Goal: Find specific page/section: Find specific page/section

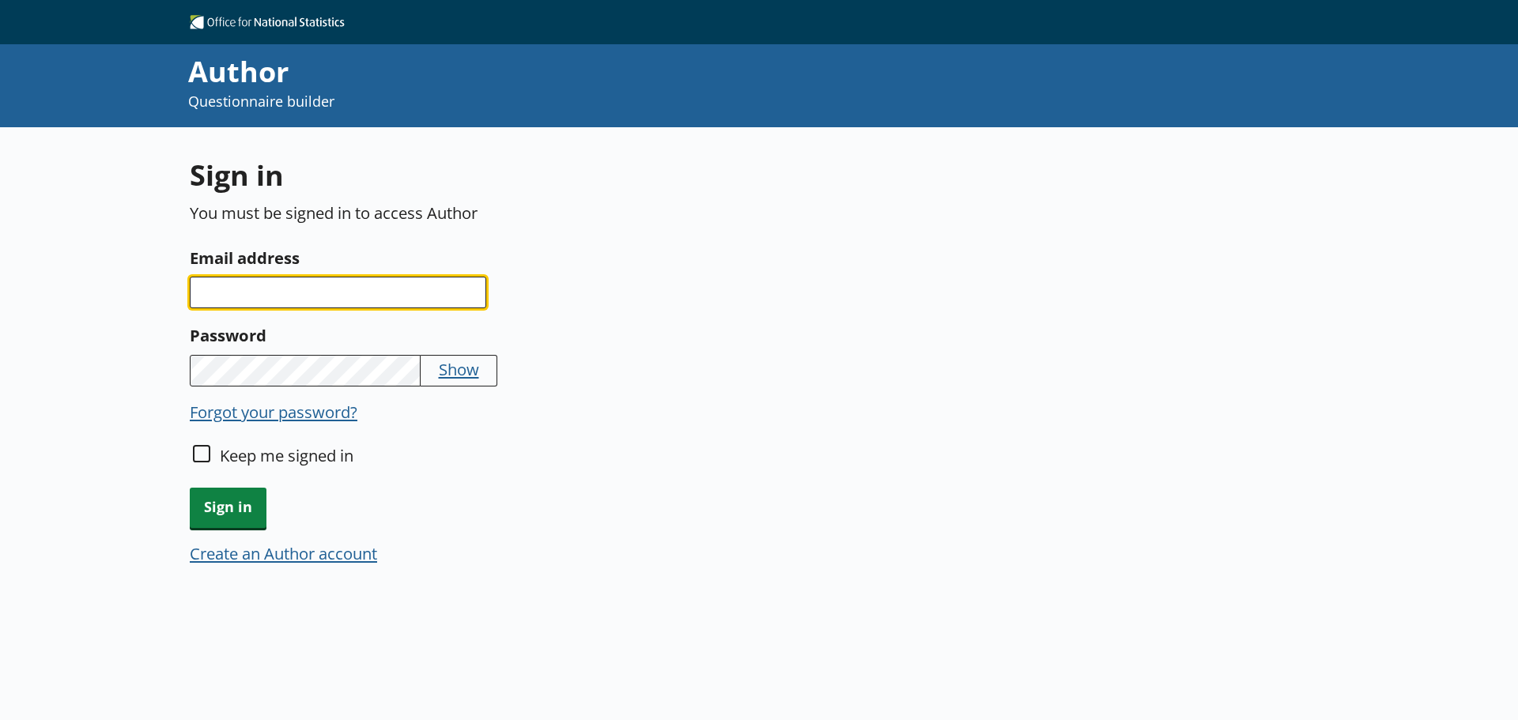
click at [353, 294] on input "Email address" at bounding box center [338, 293] width 296 height 32
type input "[EMAIL_ADDRESS][PERSON_NAME][DOMAIN_NAME]"
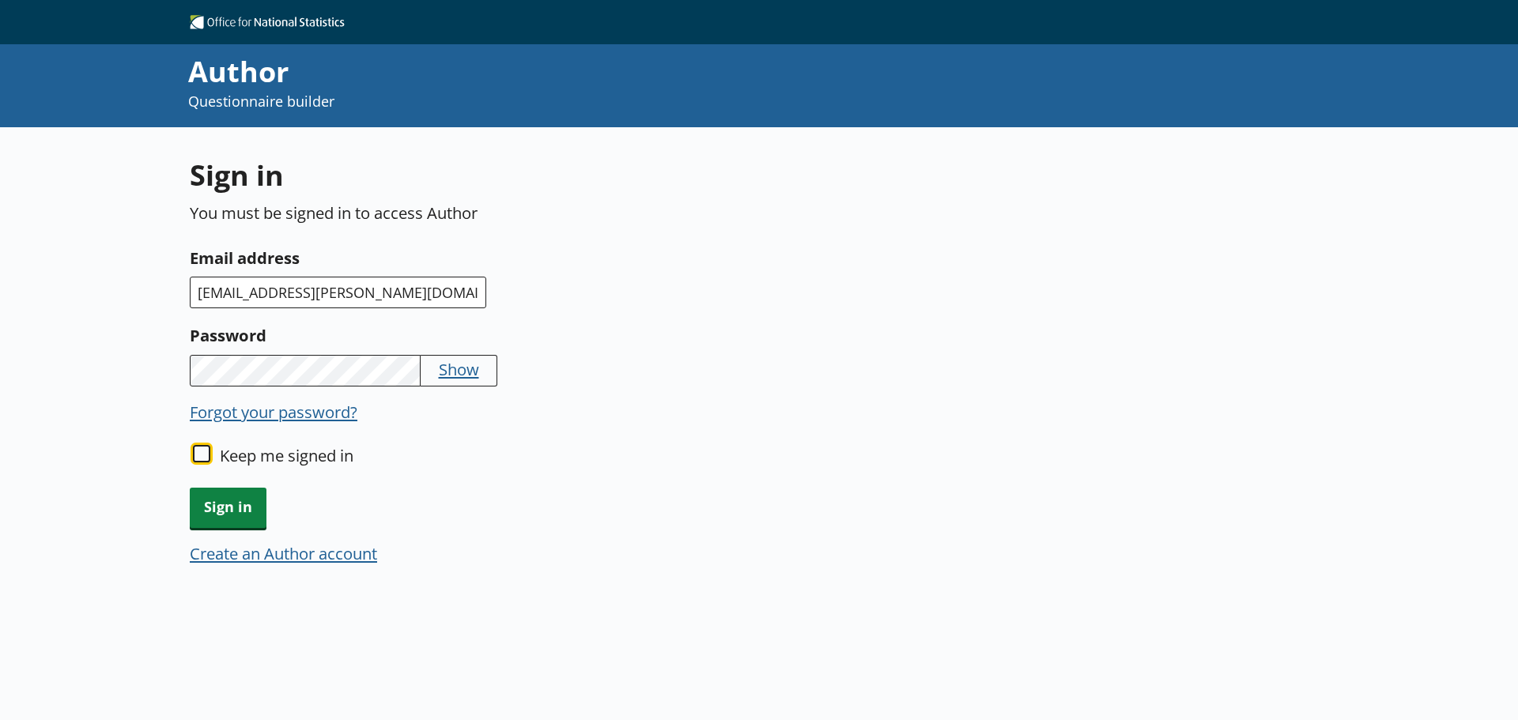
drag, startPoint x: 203, startPoint y: 451, endPoint x: 208, endPoint y: 477, distance: 27.3
click at [203, 451] on input "Keep me signed in" at bounding box center [201, 453] width 17 height 17
checkbox input "true"
click at [241, 508] on span "Sign in" at bounding box center [228, 508] width 77 height 40
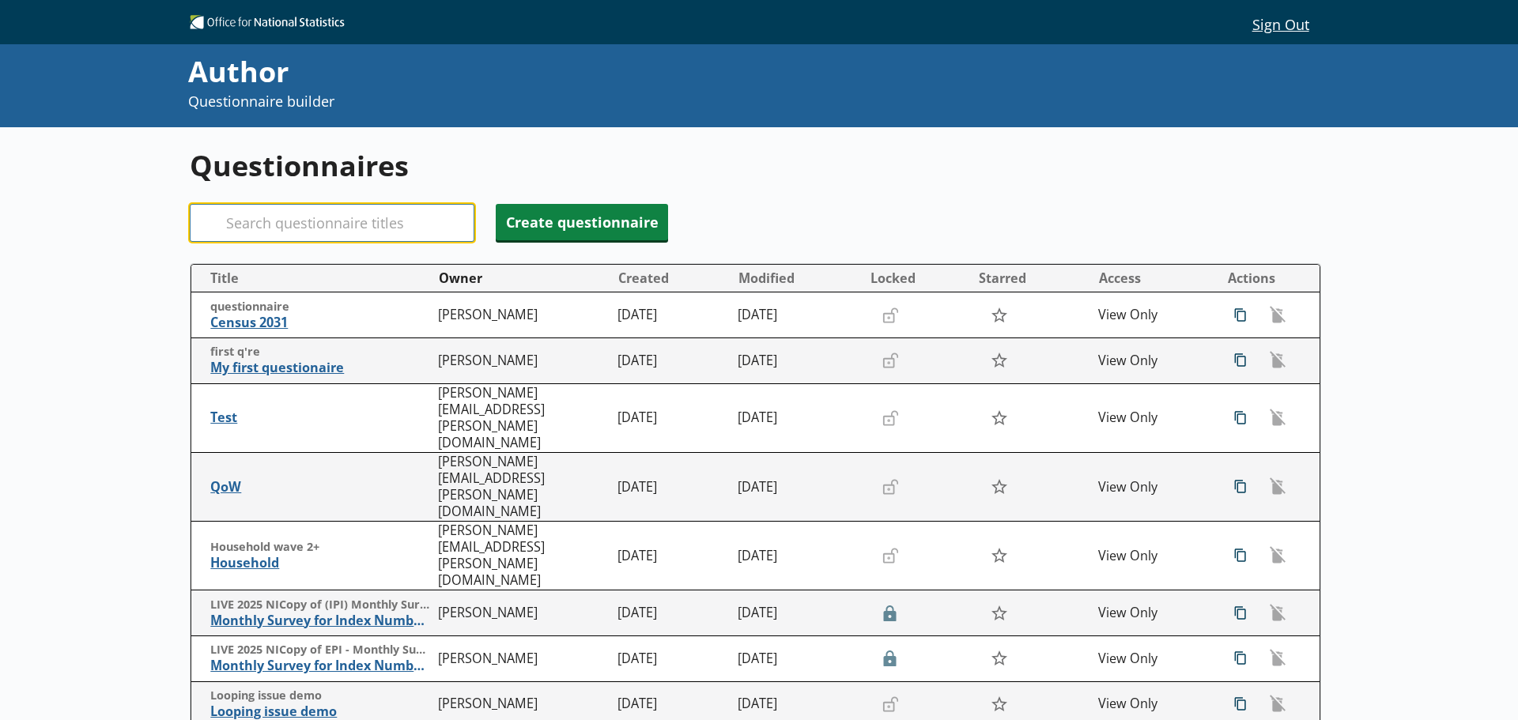
click at [295, 225] on input "Search" at bounding box center [332, 223] width 285 height 38
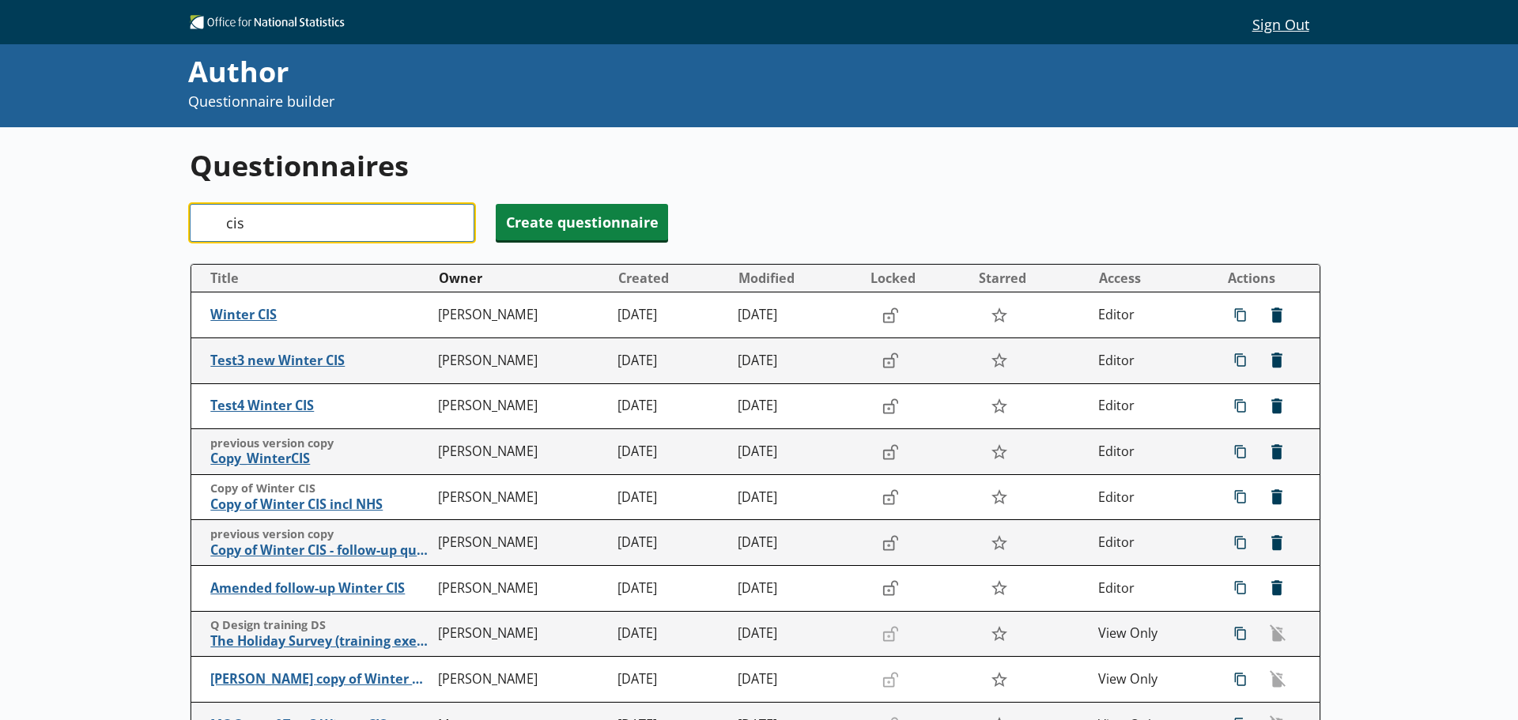
drag, startPoint x: 274, startPoint y: 226, endPoint x: 167, endPoint y: 225, distance: 107.5
click at [167, 225] on div "Questionnaires Search cis Create questionnaire Title Owner Created Modified Loc…" at bounding box center [759, 568] width 1518 height 883
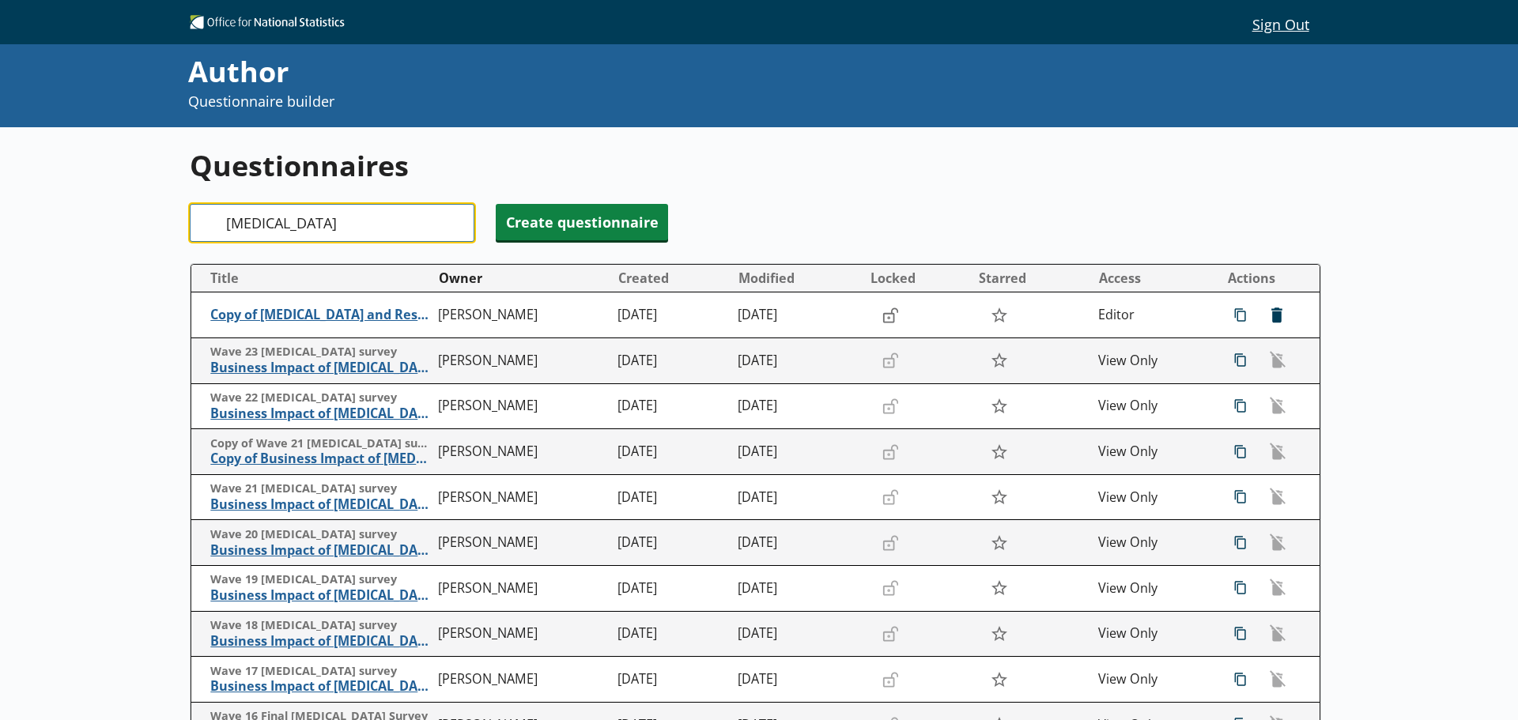
type input "[MEDICAL_DATA]"
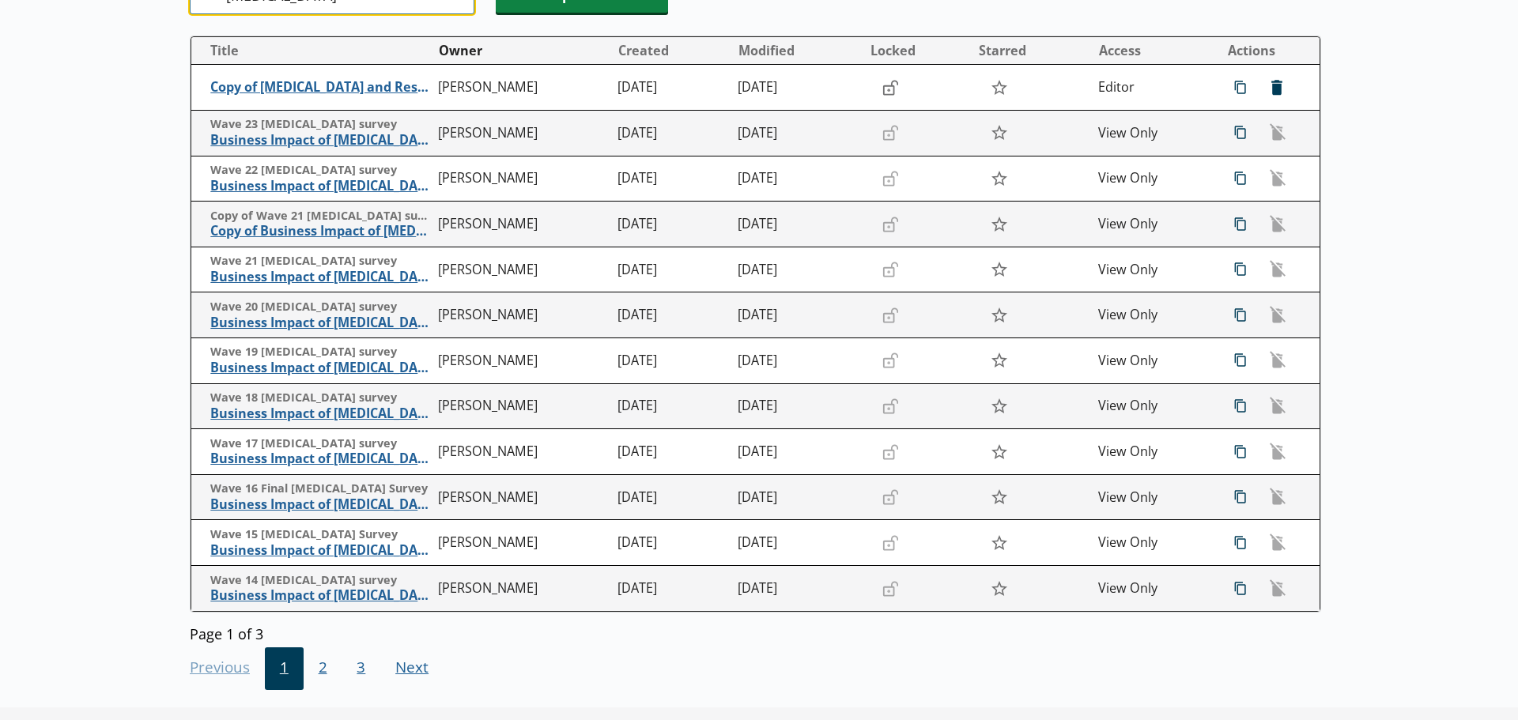
scroll to position [291, 0]
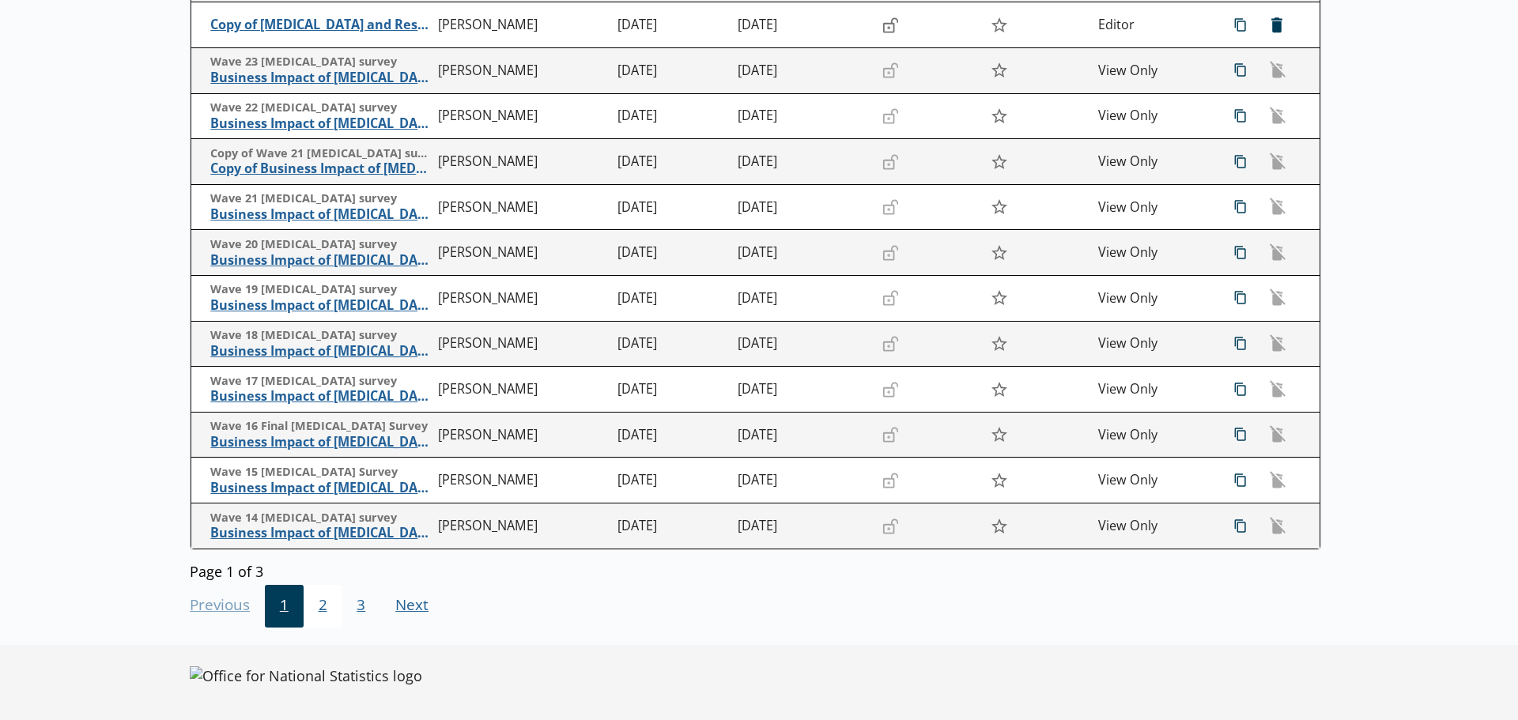
click at [324, 603] on span "2" at bounding box center [323, 606] width 39 height 43
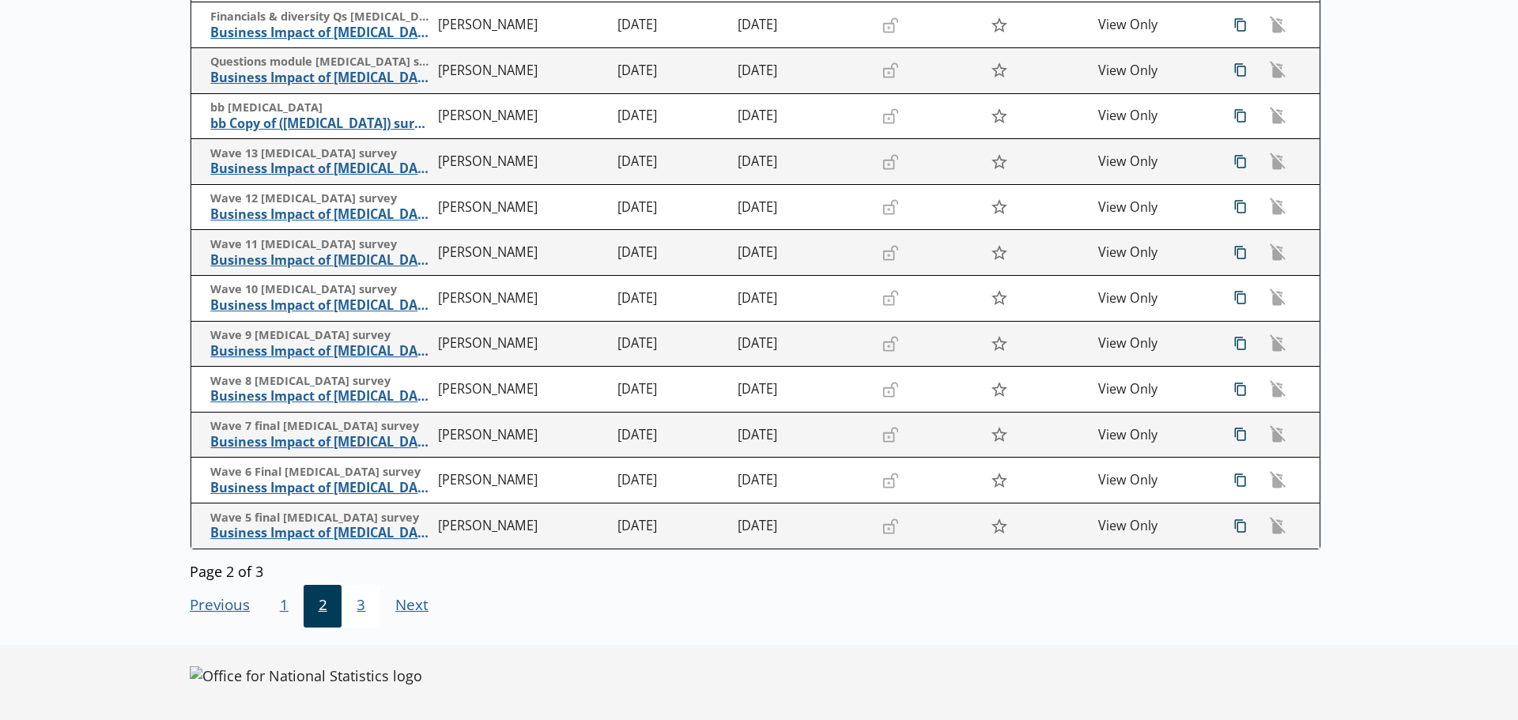
click at [357, 605] on span "3" at bounding box center [361, 606] width 39 height 43
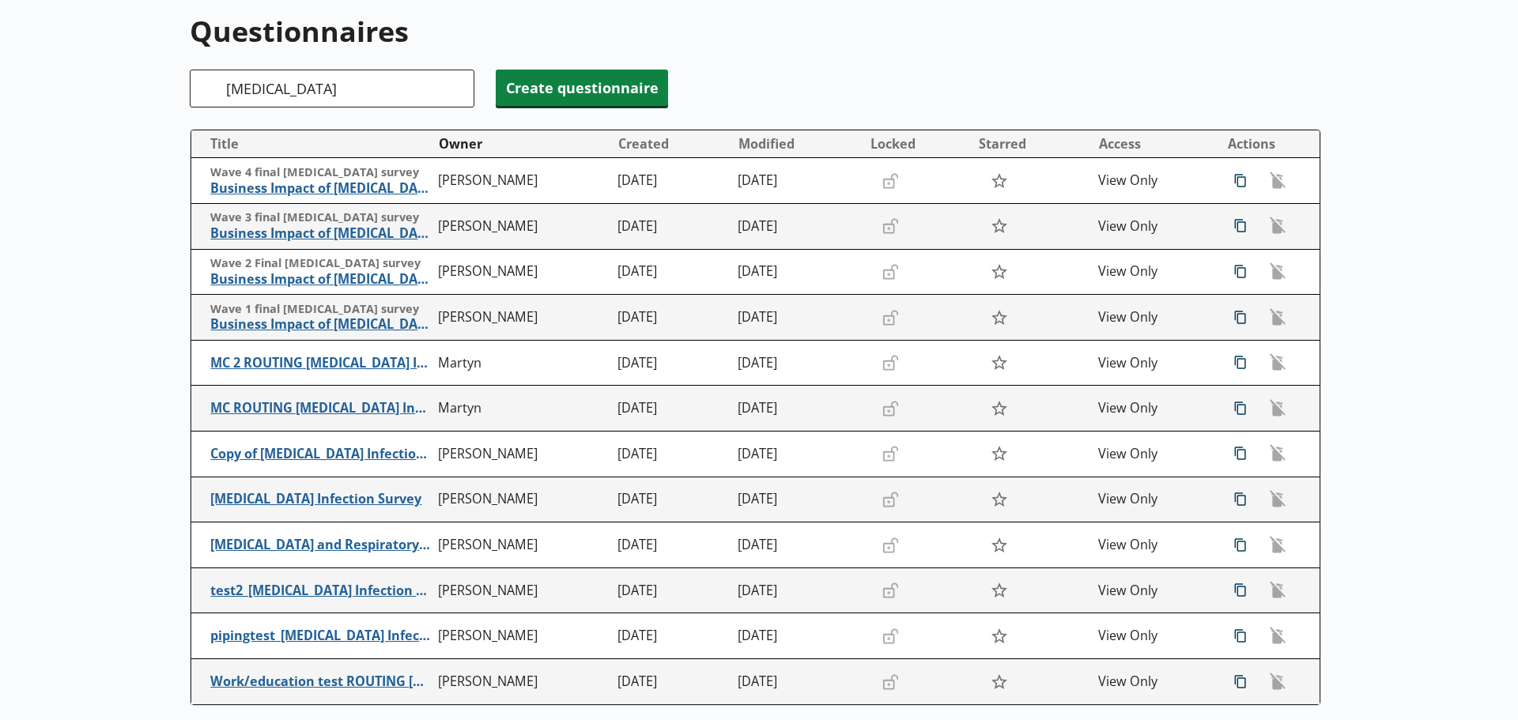
scroll to position [133, 0]
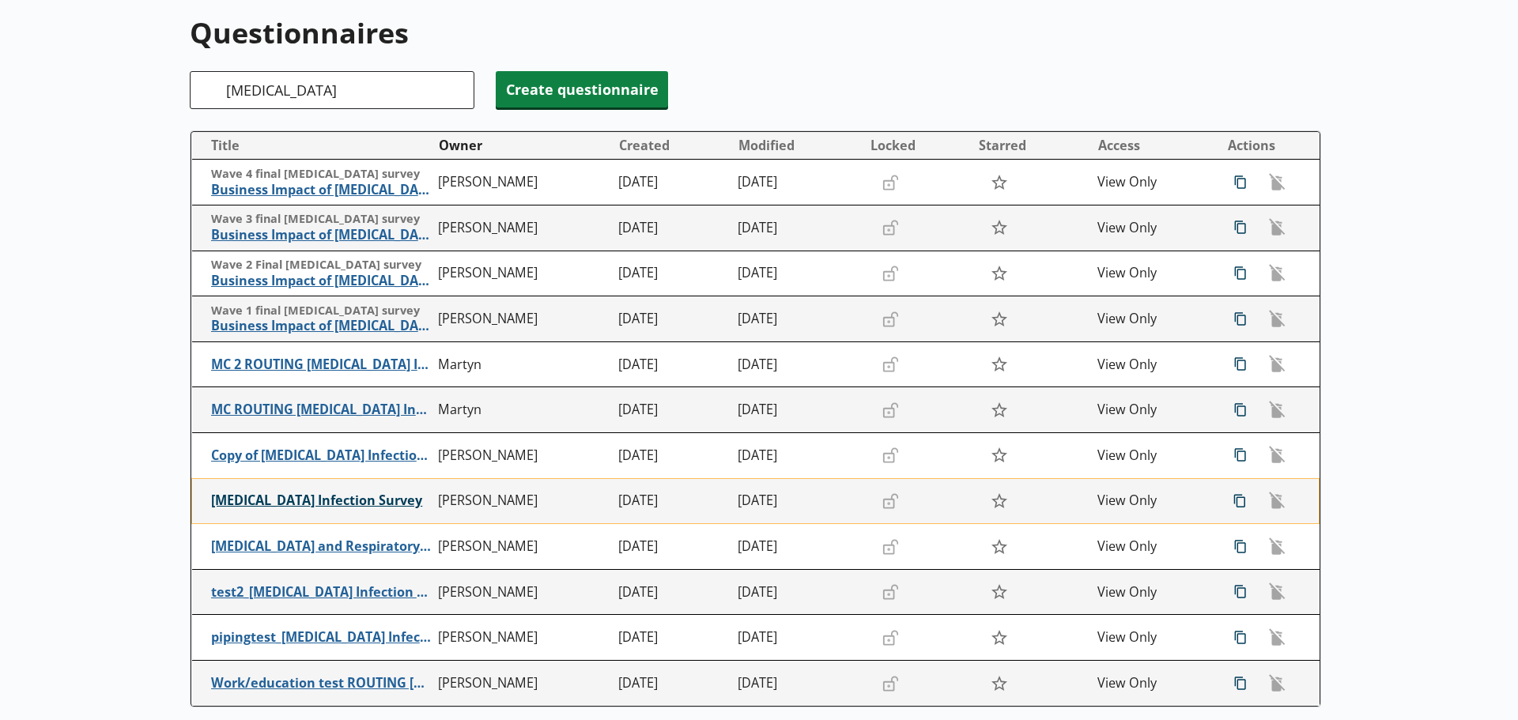
click at [294, 500] on span "[MEDICAL_DATA] Infection Survey" at bounding box center [321, 501] width 220 height 17
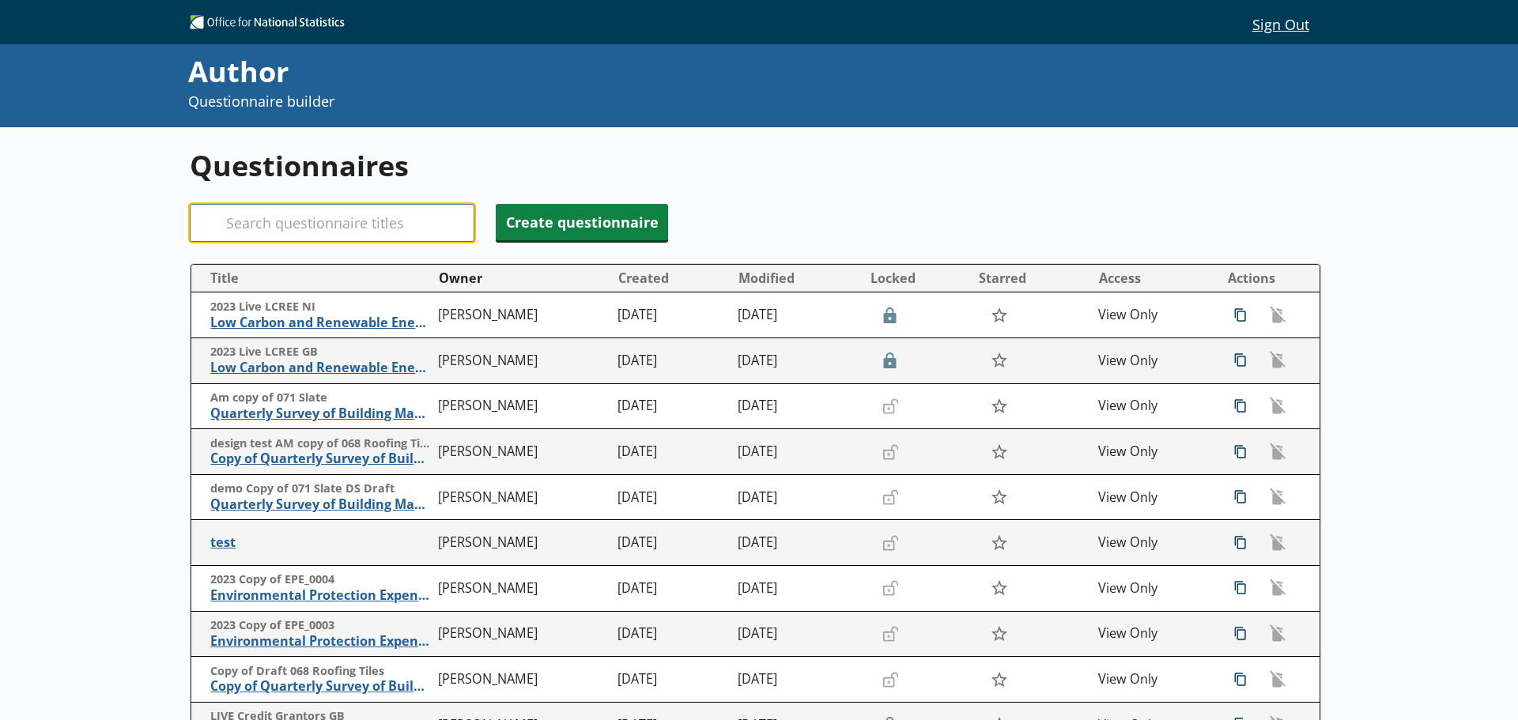
click at [343, 226] on input "Search" at bounding box center [332, 223] width 285 height 38
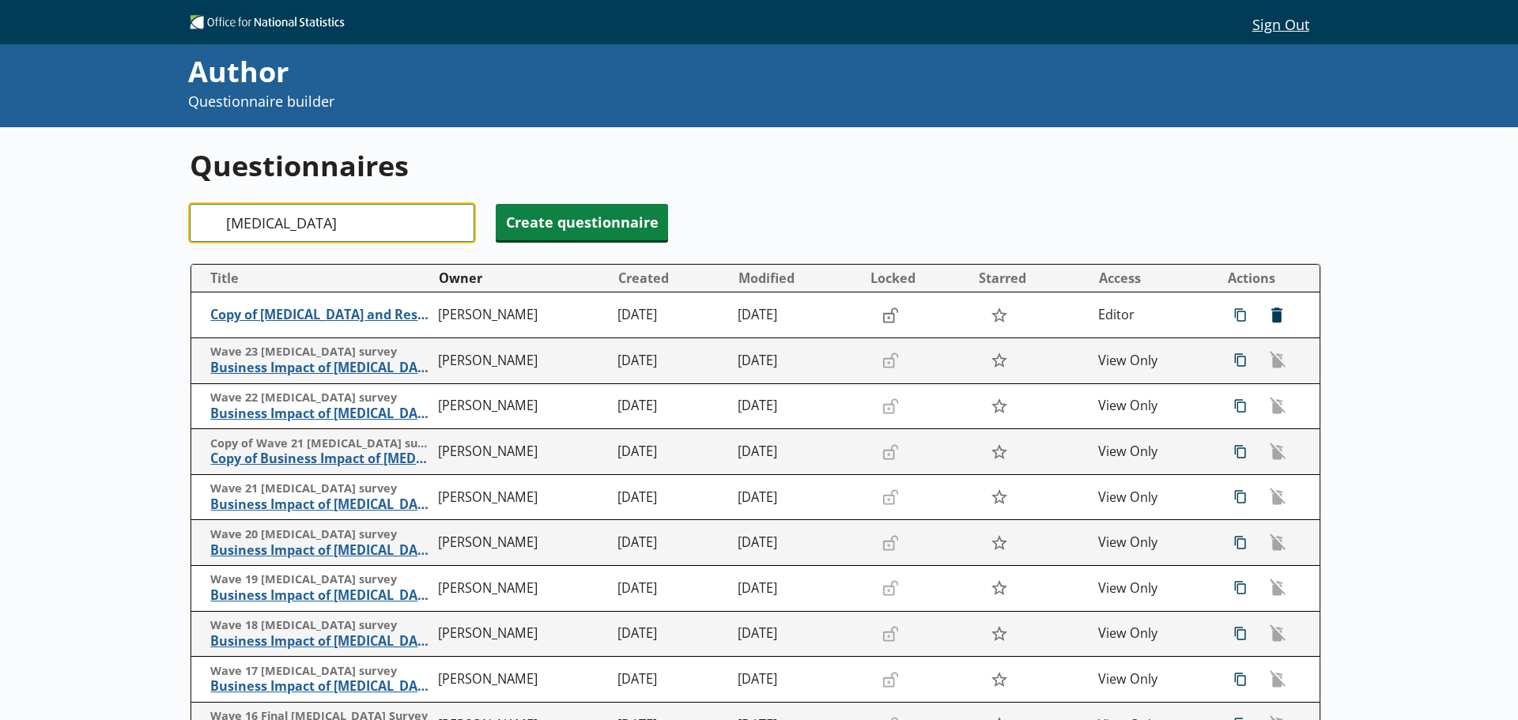
type input "[MEDICAL_DATA]"
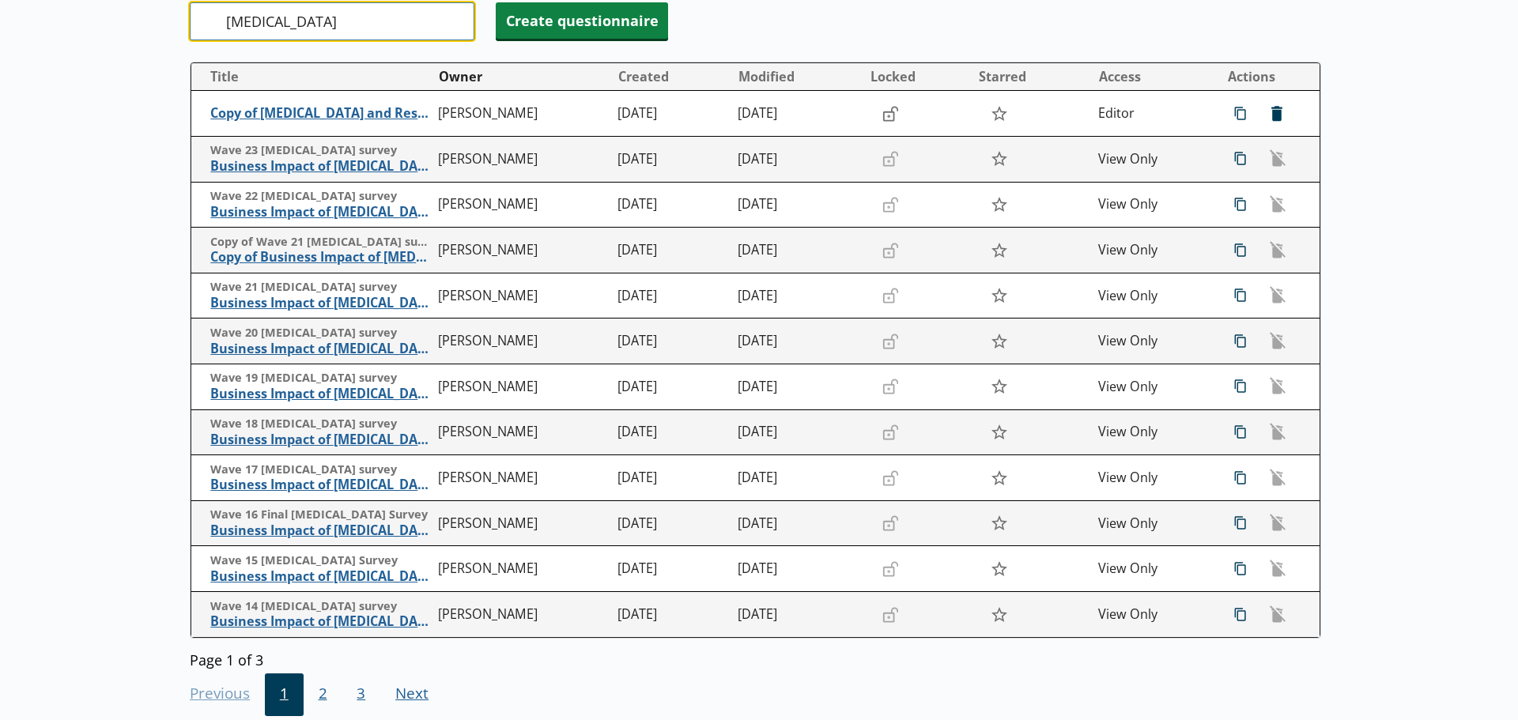
scroll to position [291, 0]
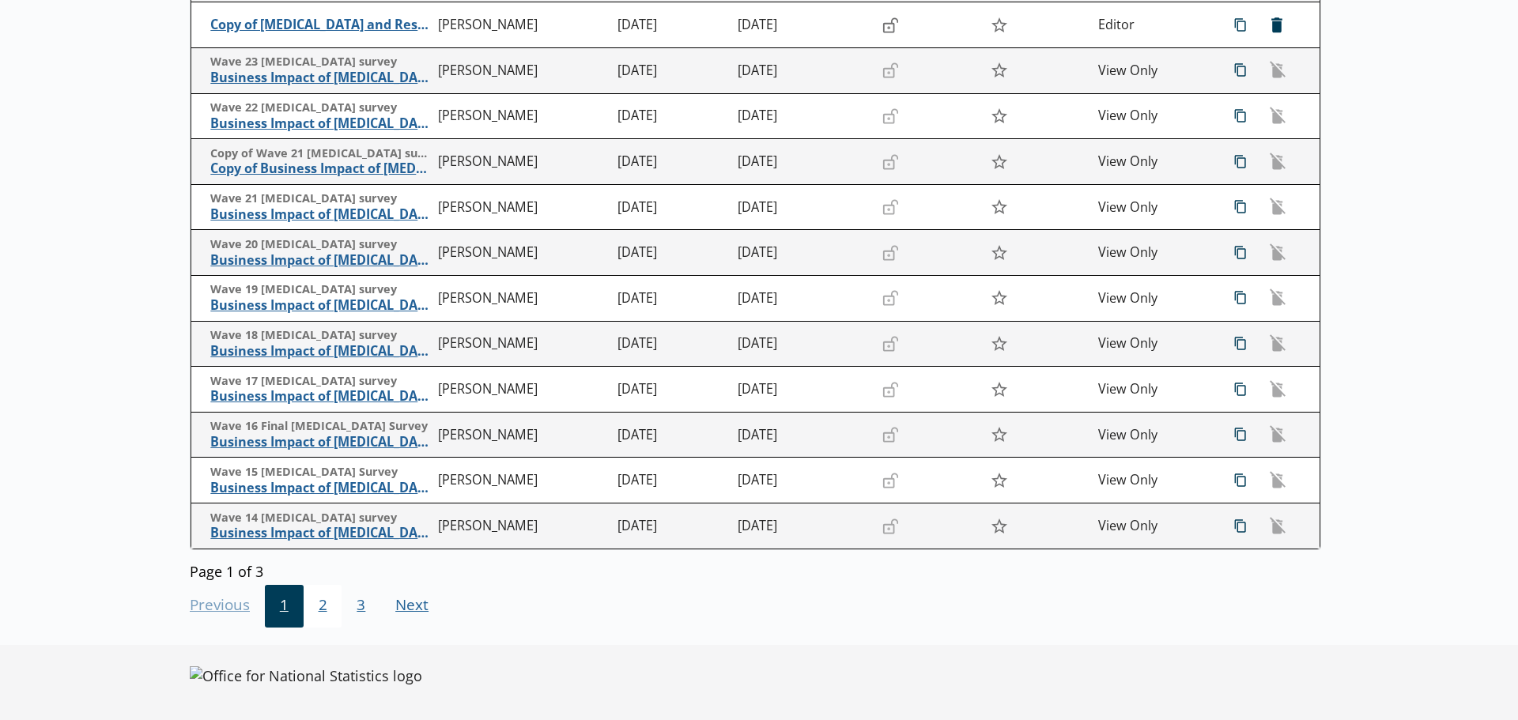
click at [318, 605] on span "2" at bounding box center [323, 606] width 39 height 43
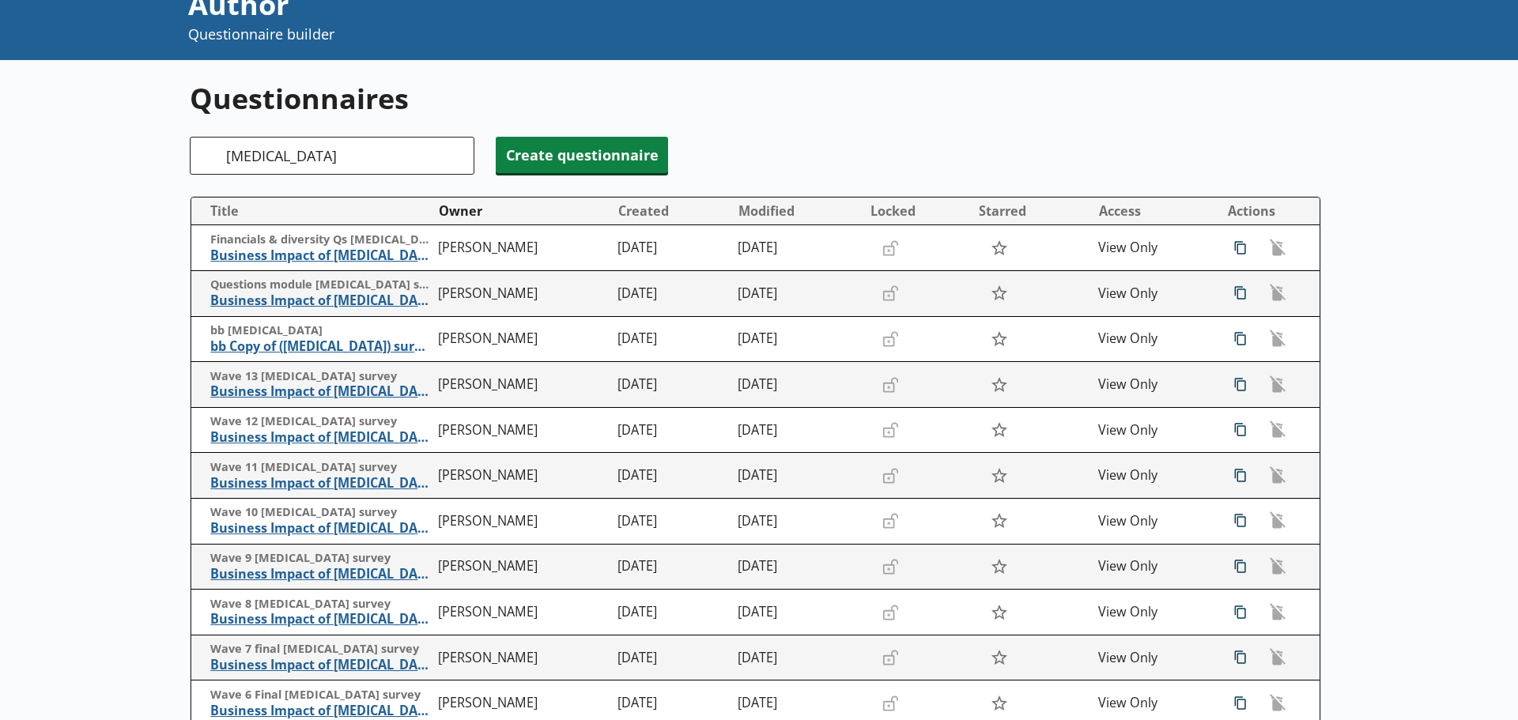
scroll to position [237, 0]
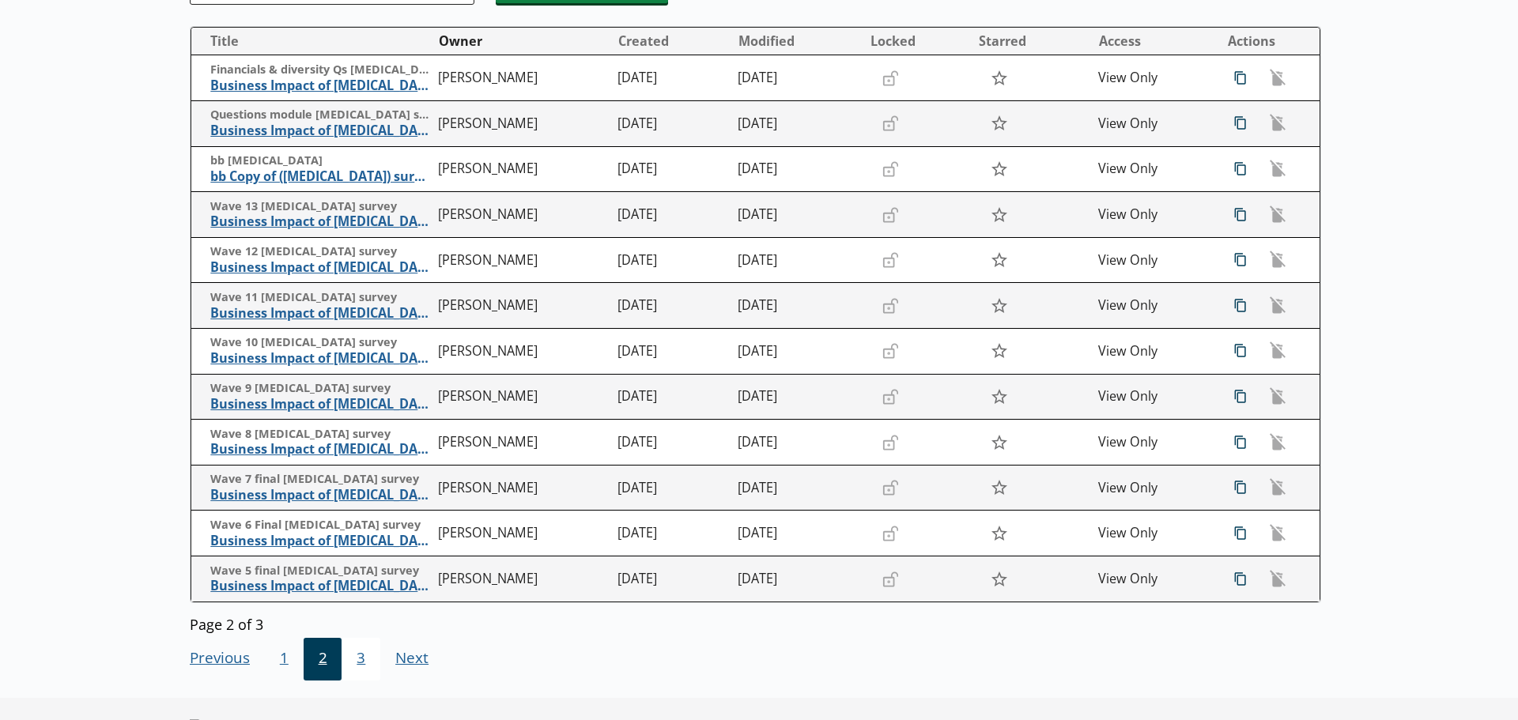
click at [358, 659] on span "3" at bounding box center [361, 659] width 39 height 43
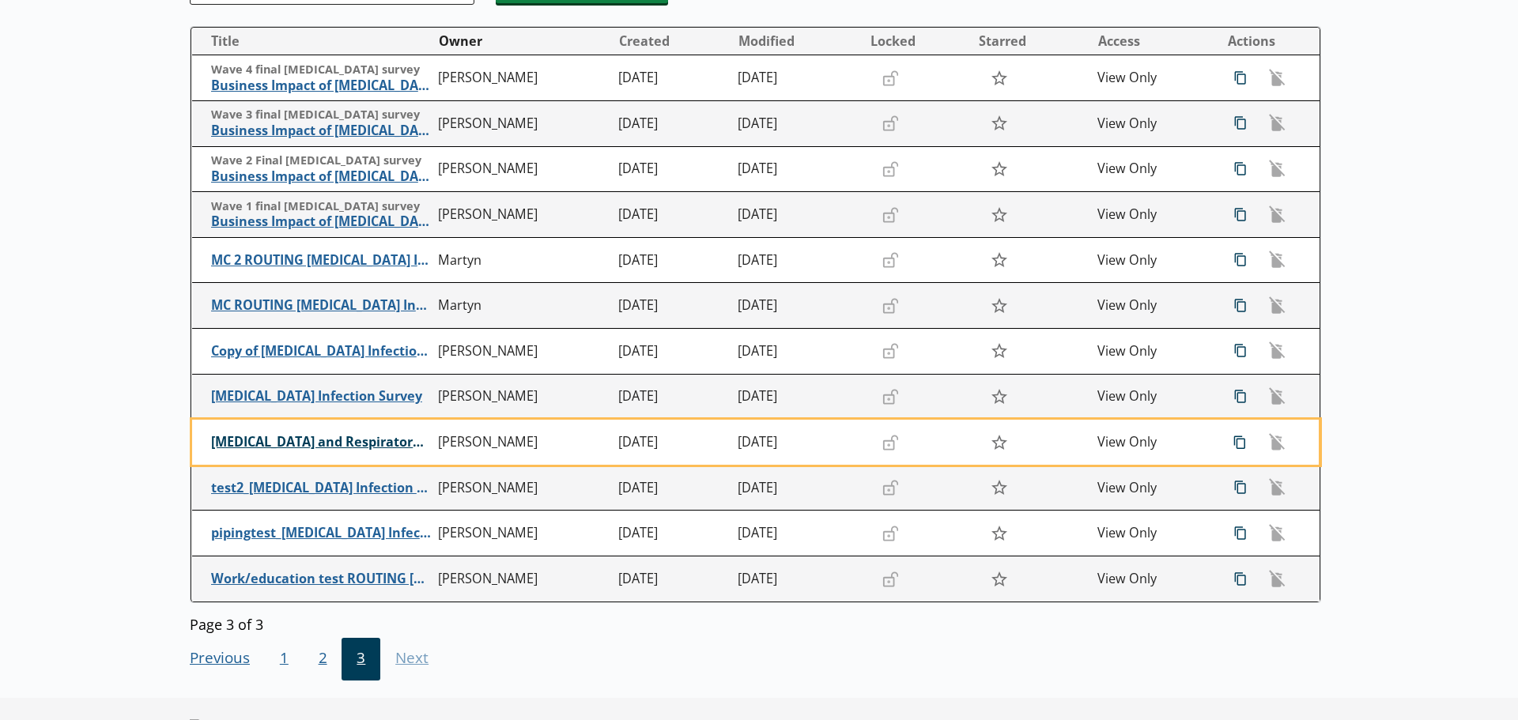
click at [294, 443] on span "[MEDICAL_DATA] and Respiratory Infections Survey" at bounding box center [321, 442] width 220 height 17
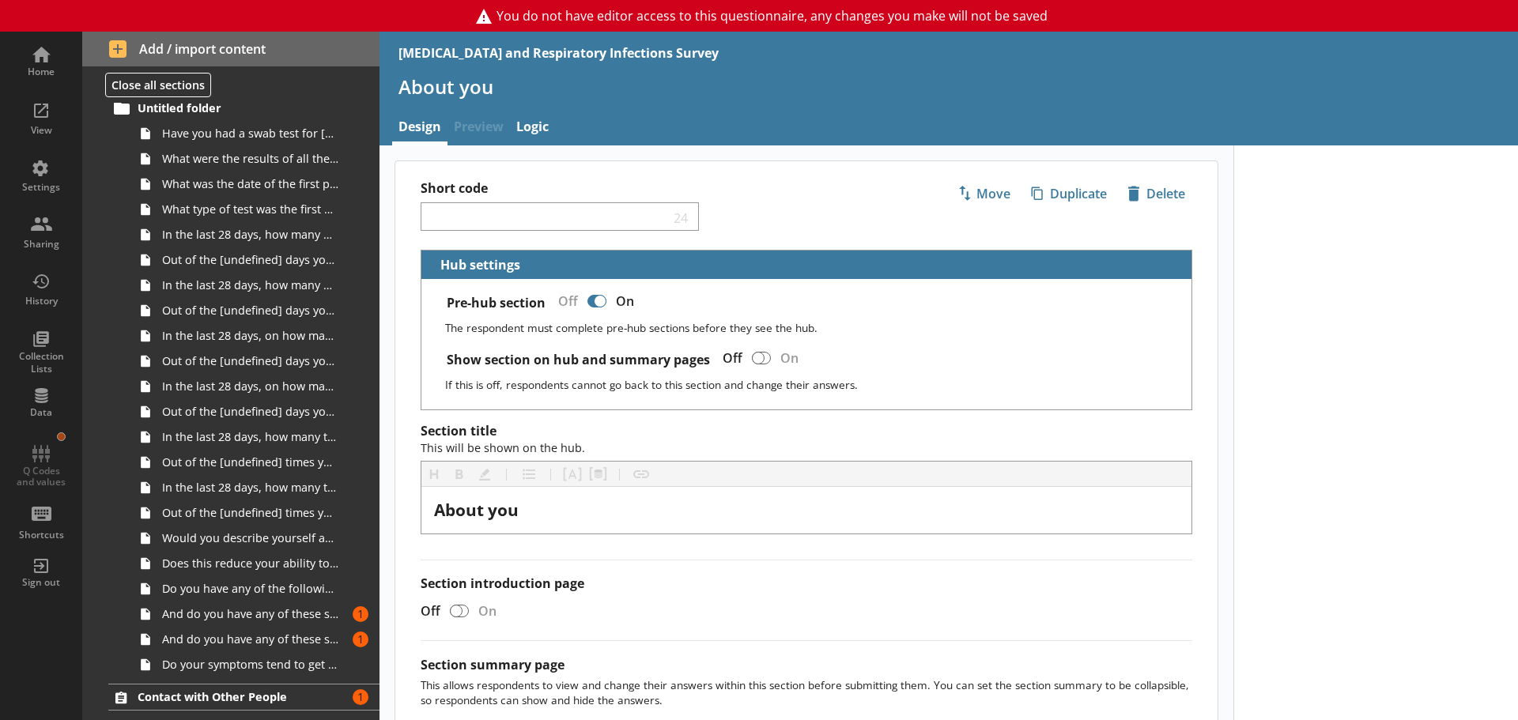
scroll to position [2374, 0]
